Goal: Manage account settings

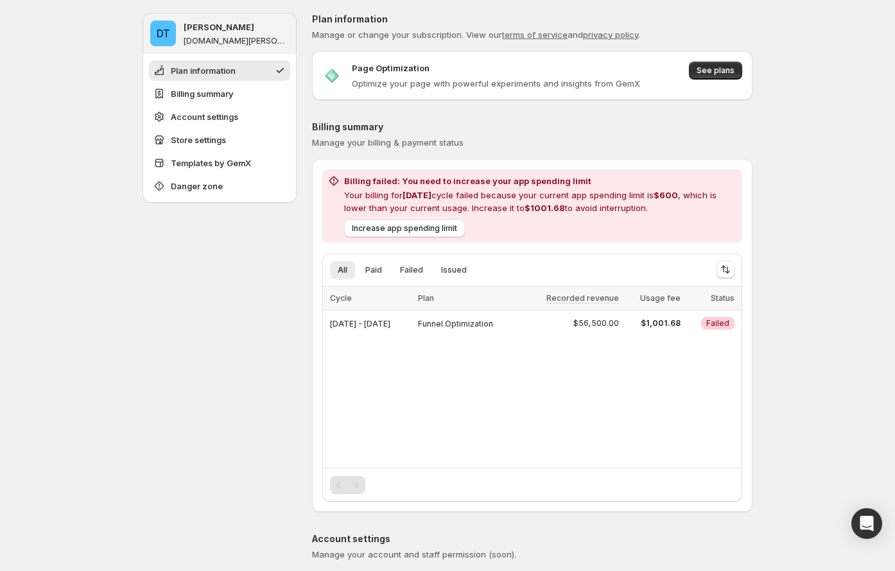
click at [392, 142] on span "Manage your billing & payment status" at bounding box center [387, 142] width 151 height 10
click at [379, 144] on span "Manage your billing & payment status" at bounding box center [387, 142] width 151 height 10
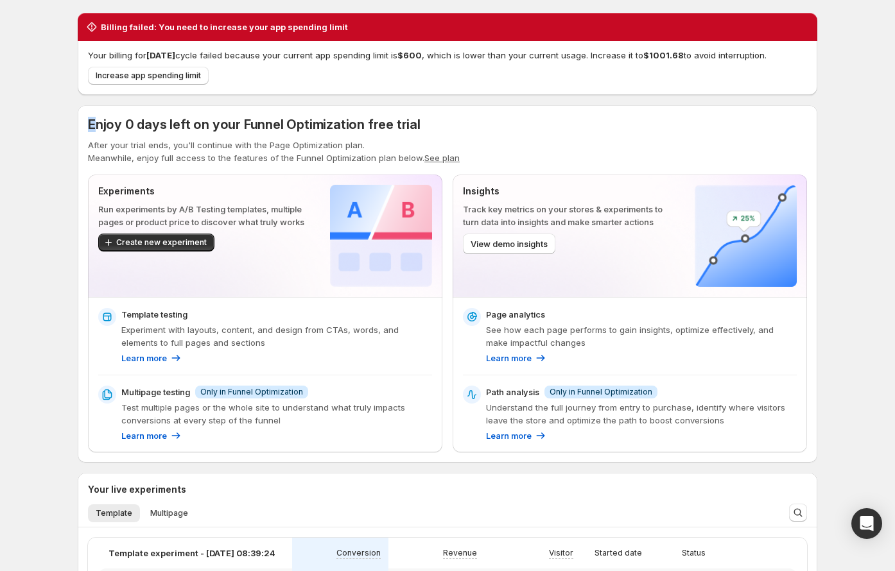
drag, startPoint x: 91, startPoint y: 123, endPoint x: 114, endPoint y: 124, distance: 22.5
click at [136, 123] on span "Enjoy 0 days left on your Funnel Optimization free trial" at bounding box center [254, 124] width 332 height 15
click at [109, 126] on span "Enjoy 0 days left on your Funnel Optimization free trial" at bounding box center [254, 124] width 332 height 15
drag, startPoint x: 90, startPoint y: 123, endPoint x: 189, endPoint y: 122, distance: 99.5
click at [189, 122] on div "Enjoy 0 days left on your Funnel Optimization free trial After your trial ends,…" at bounding box center [447, 284] width 739 height 358
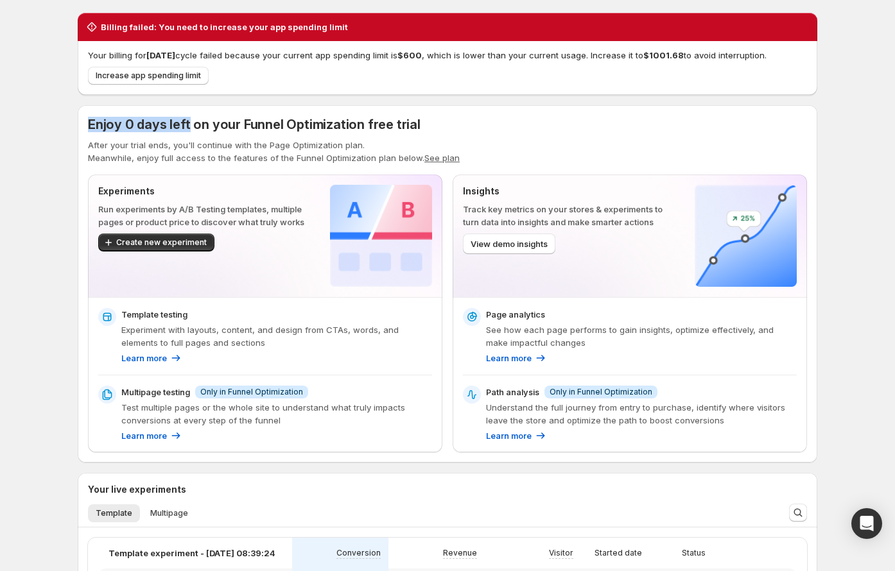
copy span "Enjoy 0 days left"
